Goal: Task Accomplishment & Management: Complete application form

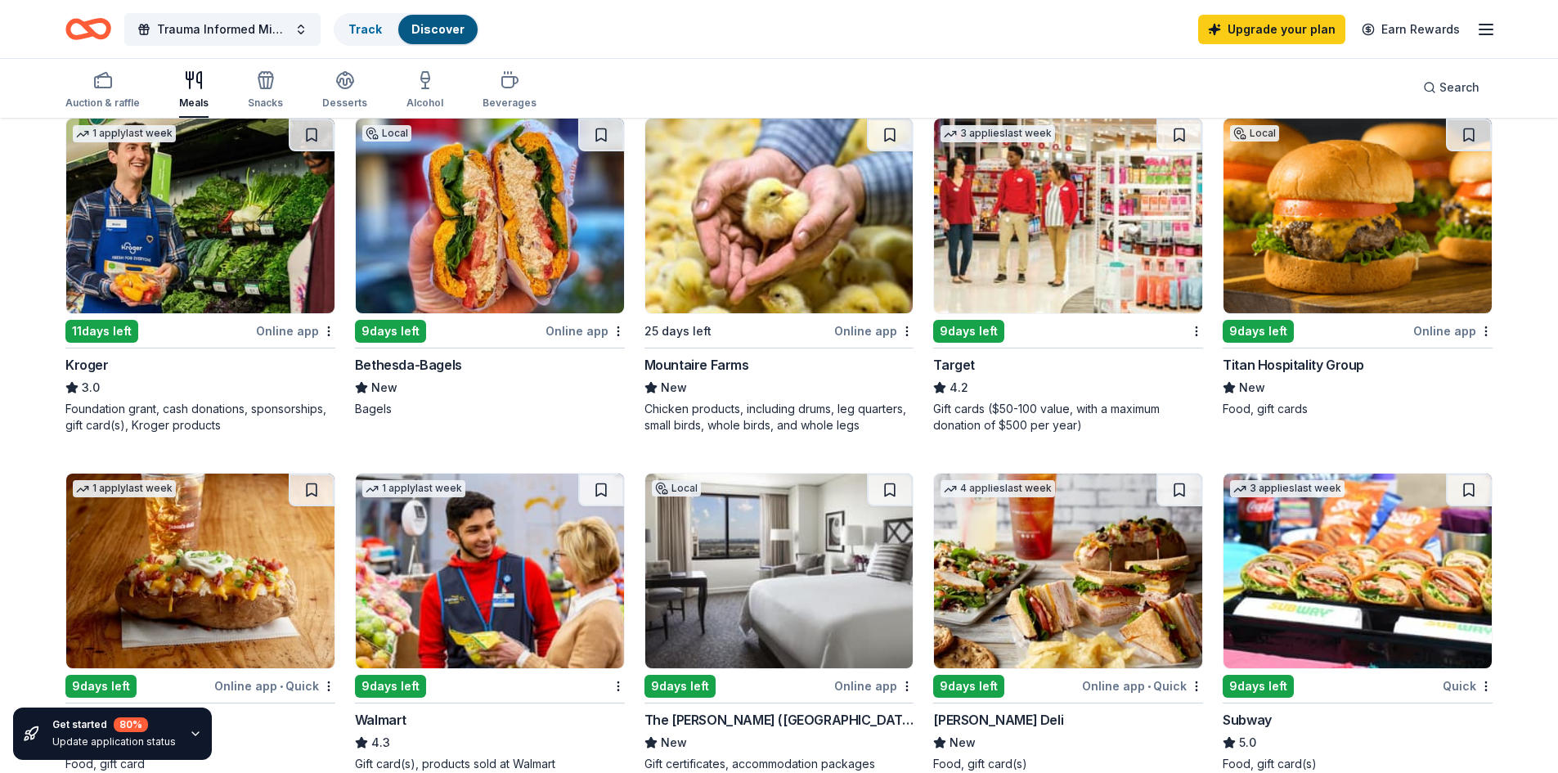
scroll to position [530, 0]
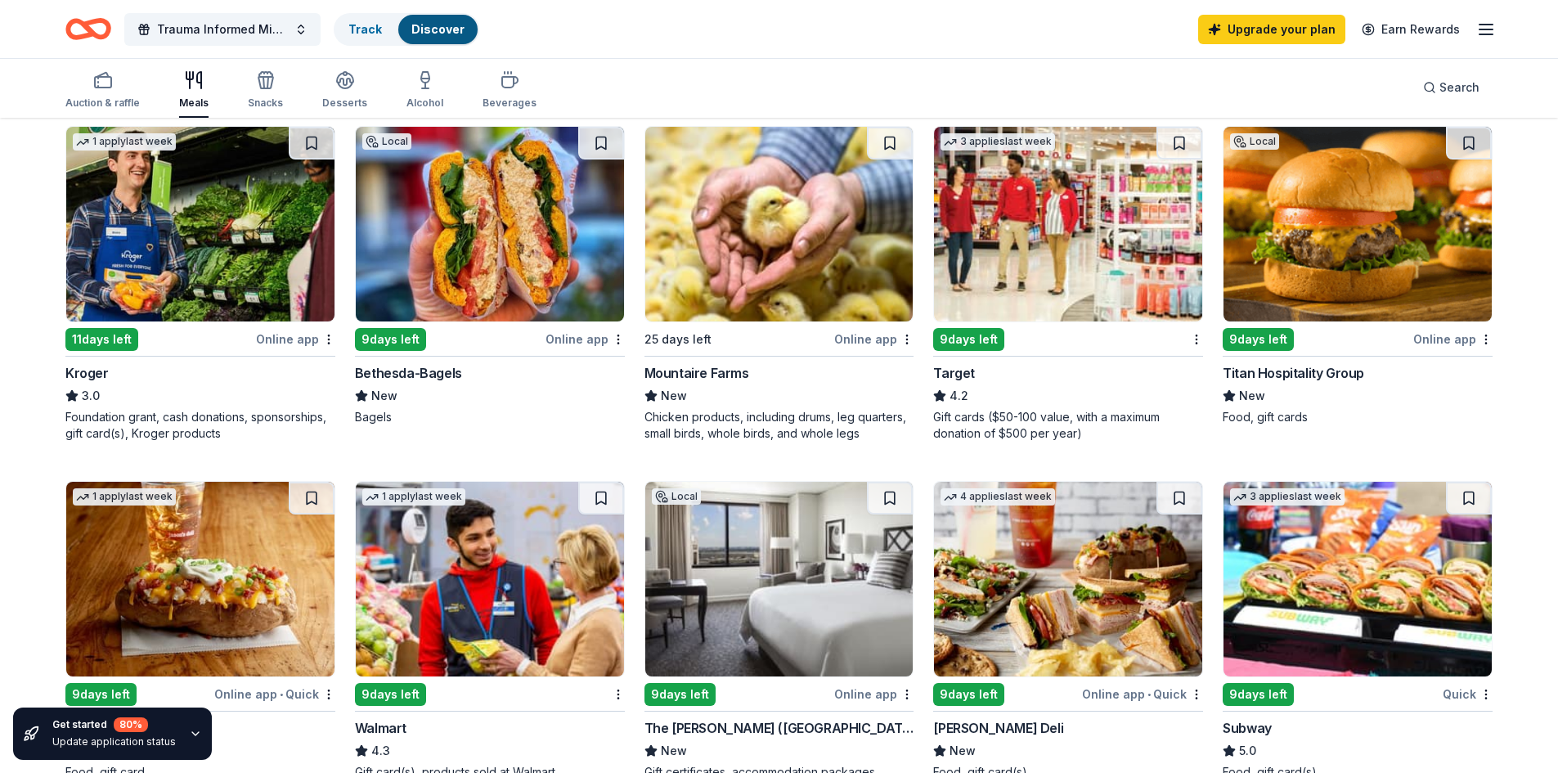
click at [230, 291] on img at bounding box center [200, 224] width 268 height 195
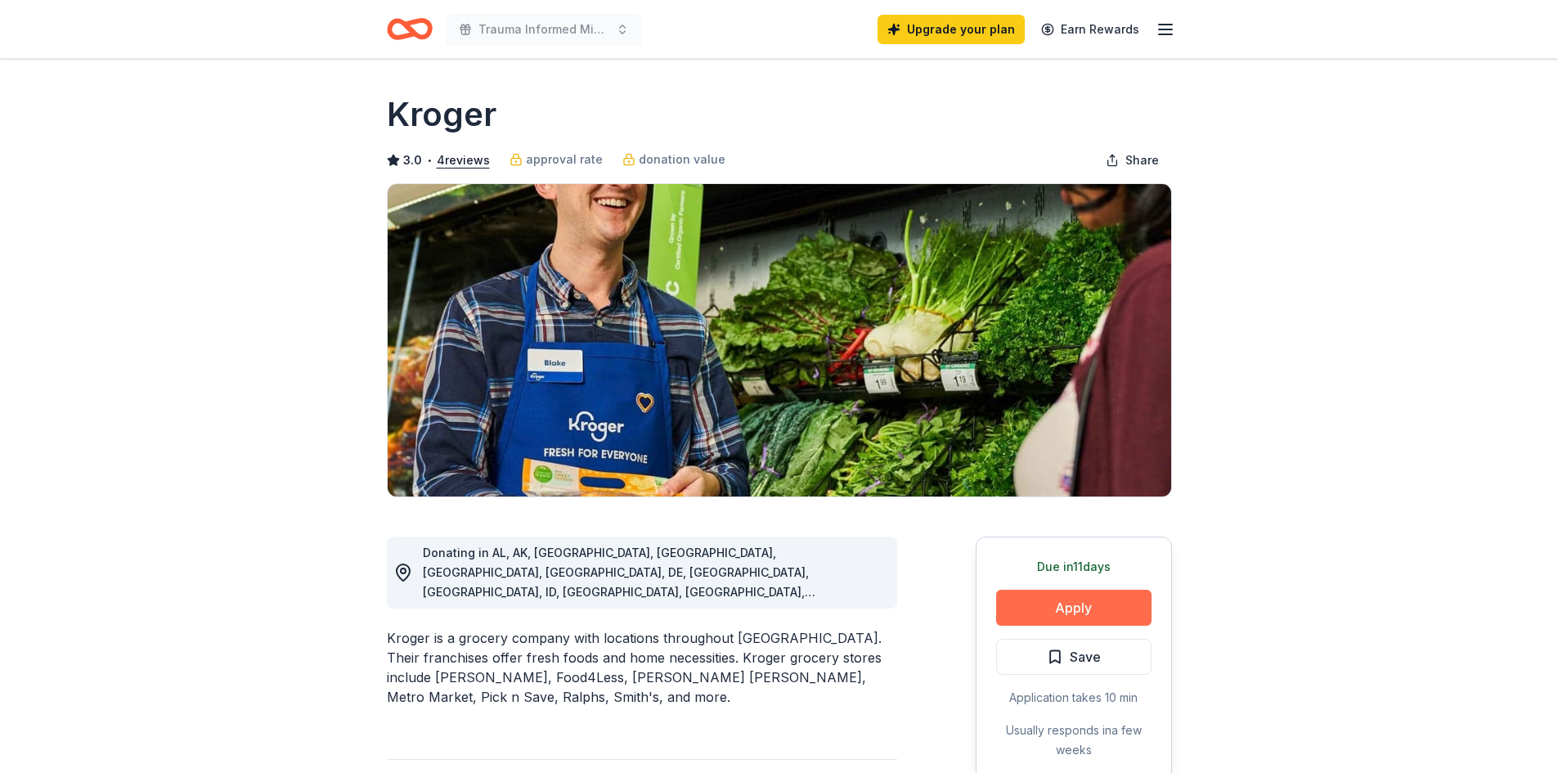
click at [1100, 600] on button "Apply" at bounding box center [1073, 608] width 155 height 36
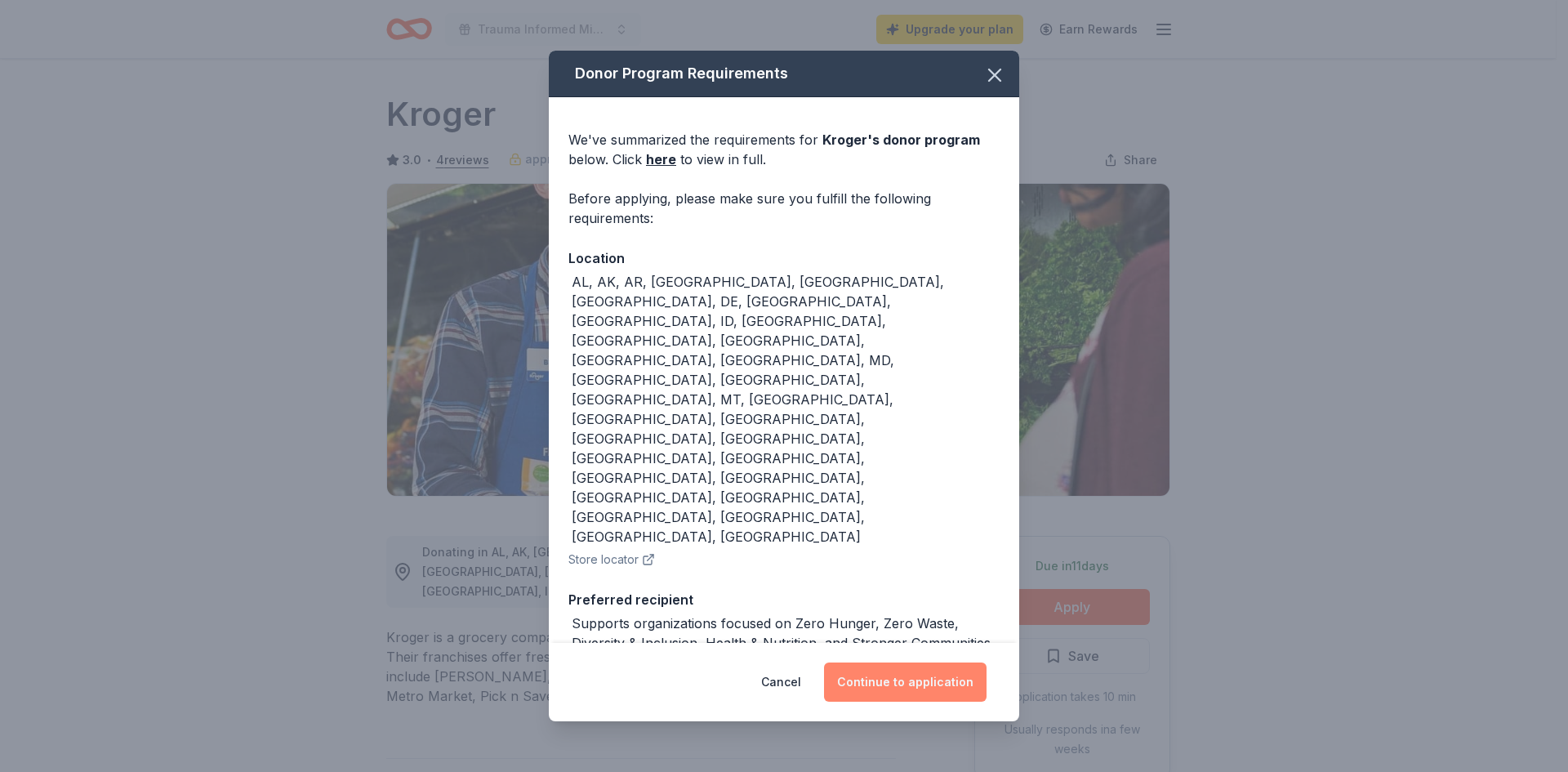
click at [903, 662] on button "Continue to application" at bounding box center [905, 681] width 163 height 39
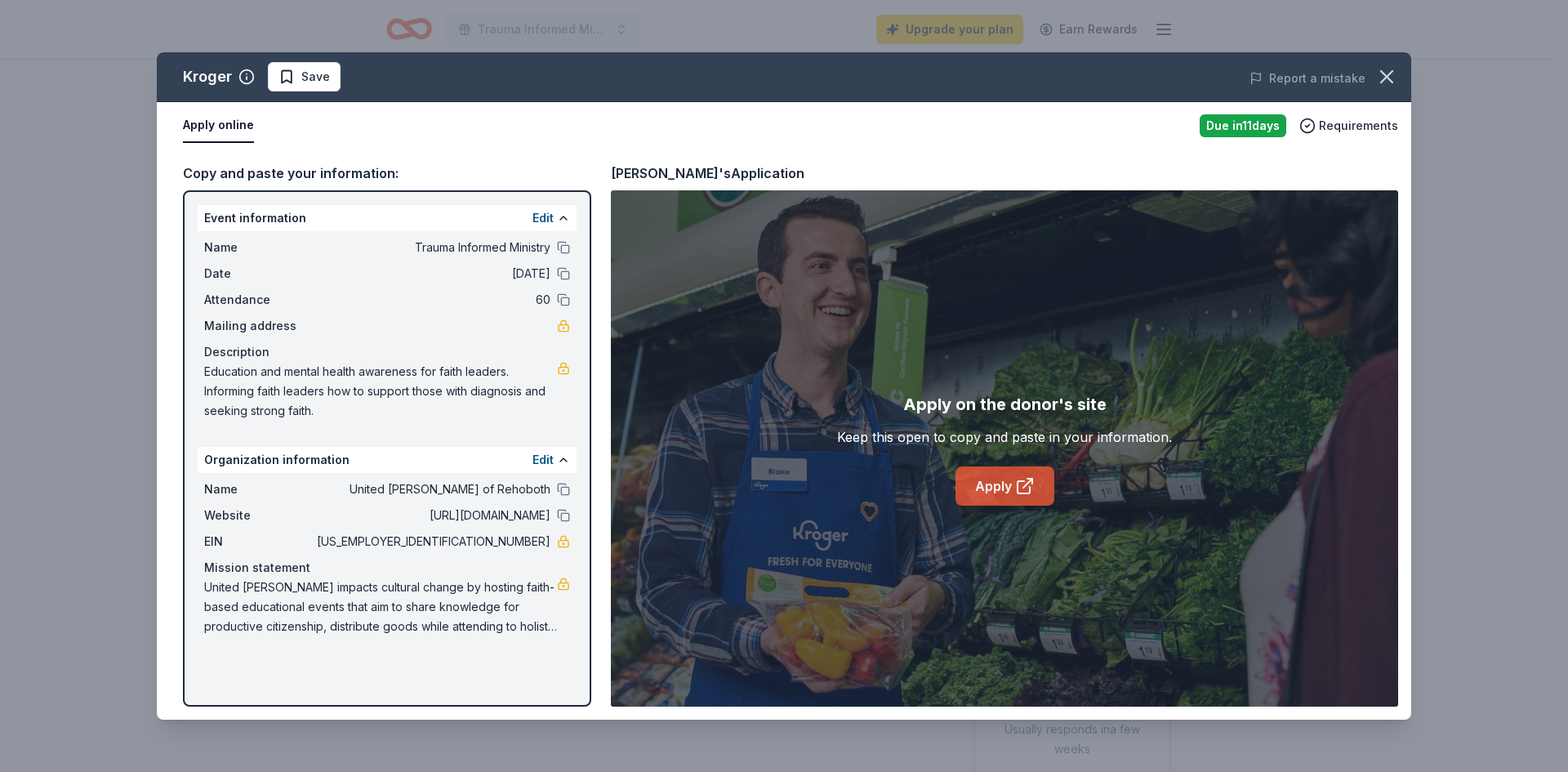
click at [990, 488] on link "Apply" at bounding box center [1005, 485] width 99 height 39
